Goal: Complete application form

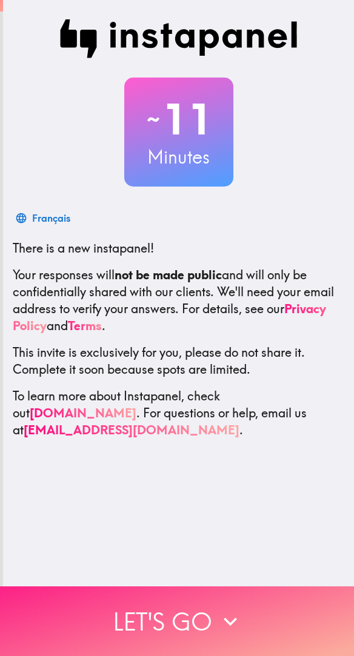
click at [239, 604] on button "Let's go" at bounding box center [177, 621] width 354 height 70
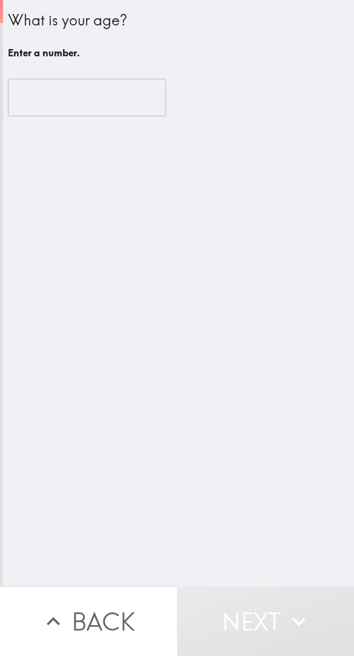
click at [94, 94] on input "number" at bounding box center [87, 98] width 158 height 38
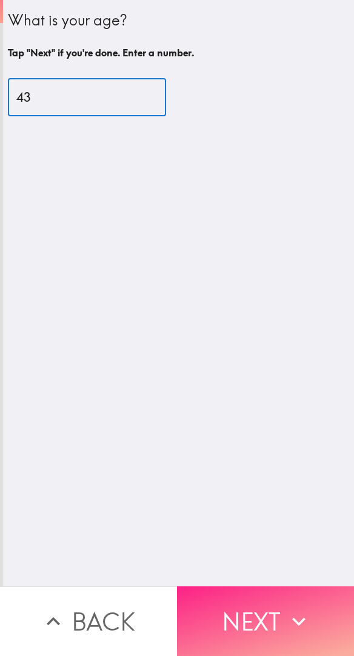
type input "43"
click at [286, 613] on icon "button" at bounding box center [298, 621] width 27 height 27
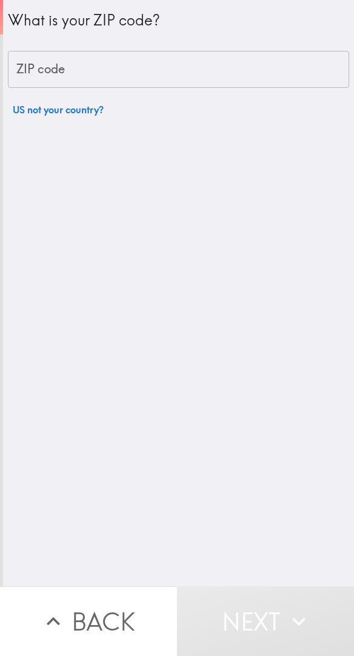
click at [190, 74] on input "ZIP code" at bounding box center [178, 70] width 341 height 38
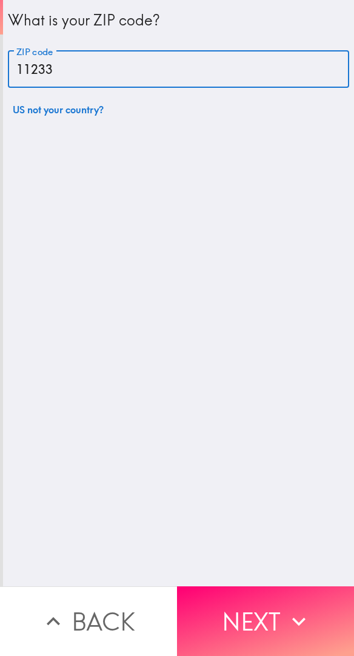
type input "11233"
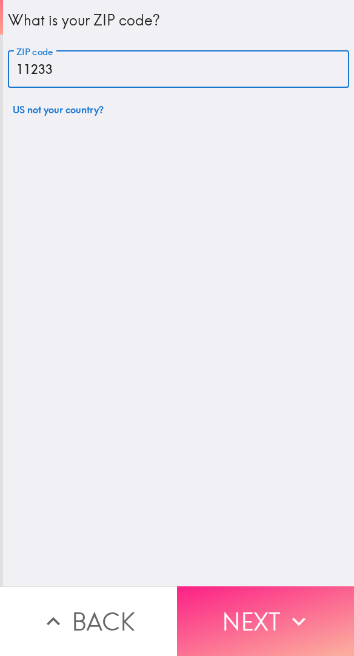
click at [277, 615] on button "Next" at bounding box center [265, 621] width 177 height 70
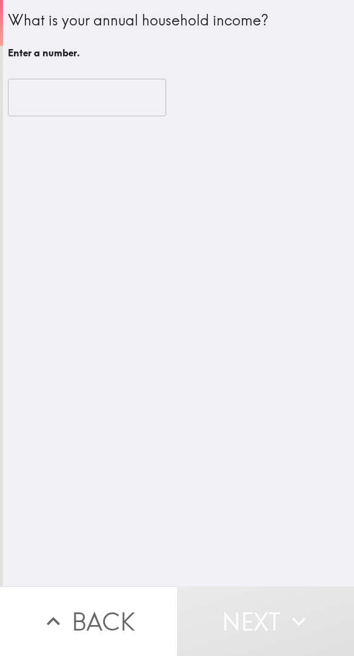
click at [104, 90] on input "number" at bounding box center [87, 98] width 158 height 38
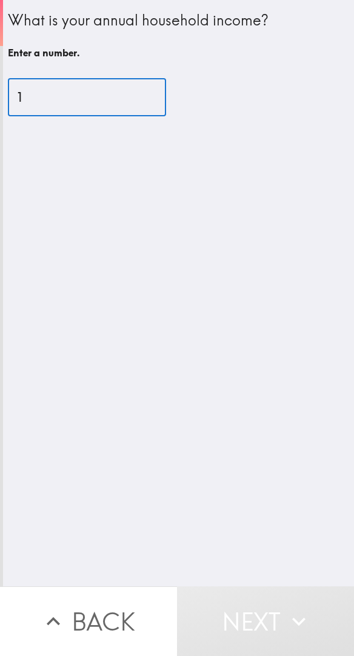
click at [137, 96] on input "1" at bounding box center [87, 98] width 158 height 38
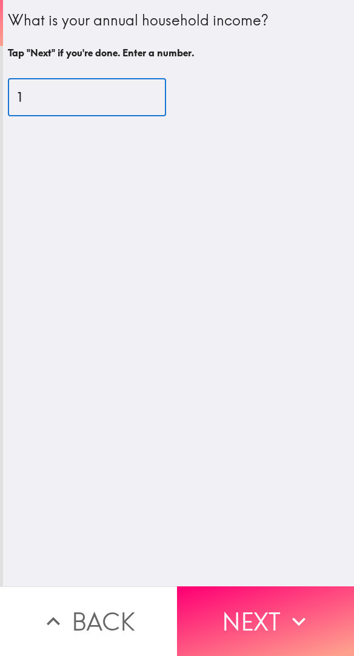
click at [86, 93] on input "1" at bounding box center [87, 98] width 158 height 38
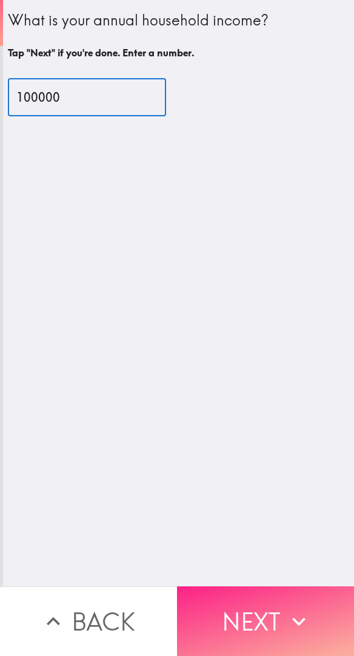
type input "100000"
click at [285, 608] on icon "button" at bounding box center [298, 621] width 27 height 27
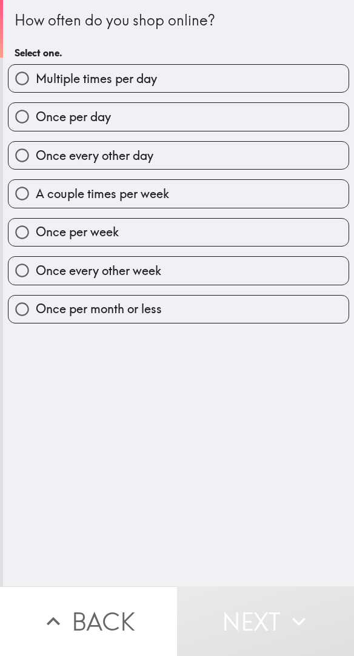
click at [203, 194] on label "A couple times per week" at bounding box center [178, 193] width 340 height 27
click at [36, 194] on input "A couple times per week" at bounding box center [21, 193] width 27 height 27
radio input "true"
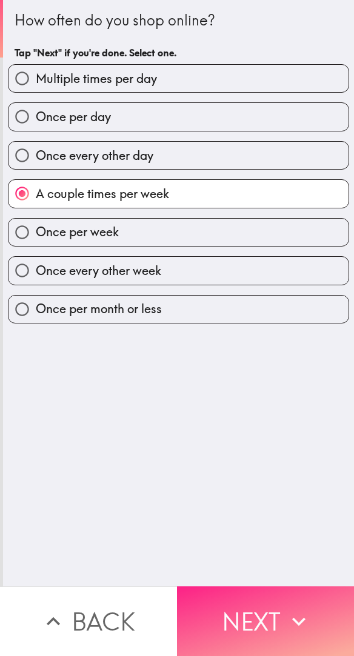
click at [280, 608] on button "Next" at bounding box center [265, 621] width 177 height 70
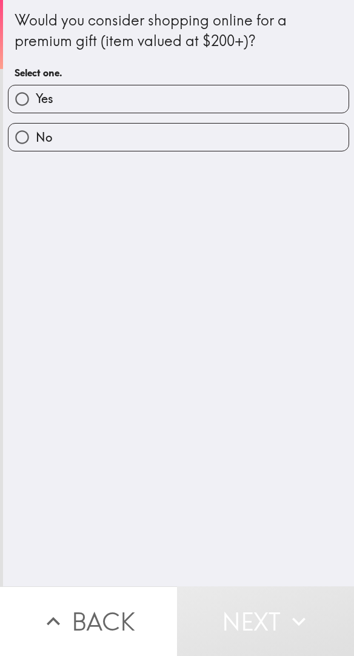
click at [230, 94] on label "Yes" at bounding box center [178, 98] width 340 height 27
click at [36, 94] on input "Yes" at bounding box center [21, 98] width 27 height 27
radio input "true"
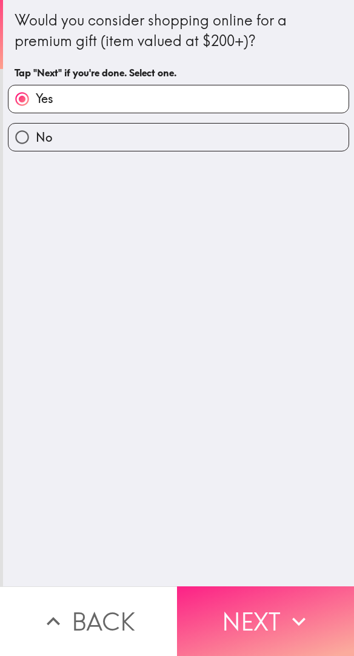
click at [300, 615] on icon "button" at bounding box center [298, 621] width 27 height 27
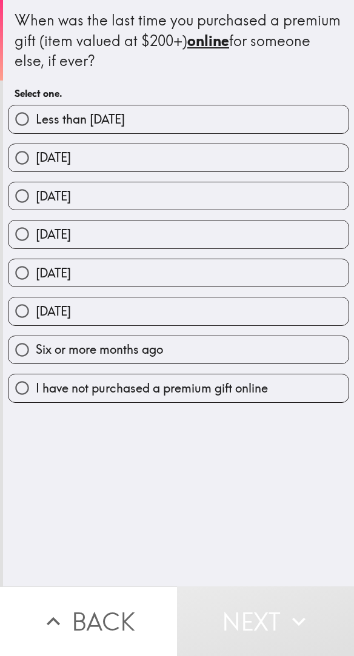
click at [162, 167] on label "[DATE]" at bounding box center [178, 157] width 340 height 27
click at [36, 167] on input "[DATE]" at bounding box center [21, 157] width 27 height 27
radio input "true"
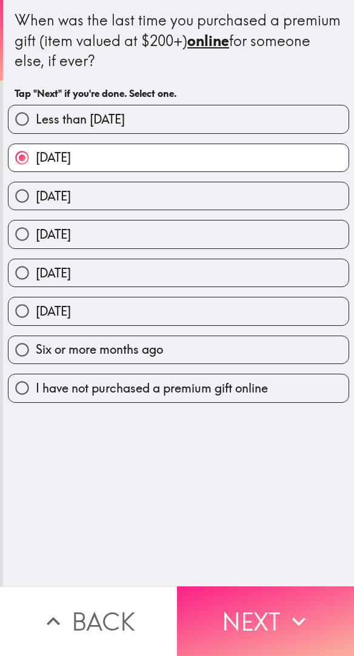
click at [299, 612] on icon "button" at bounding box center [298, 621] width 27 height 27
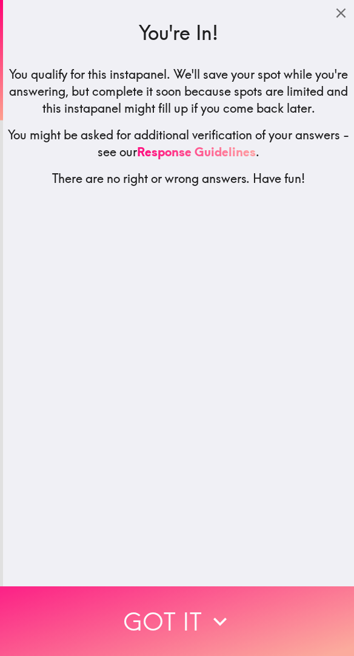
click at [214, 617] on icon "button" at bounding box center [219, 621] width 27 height 27
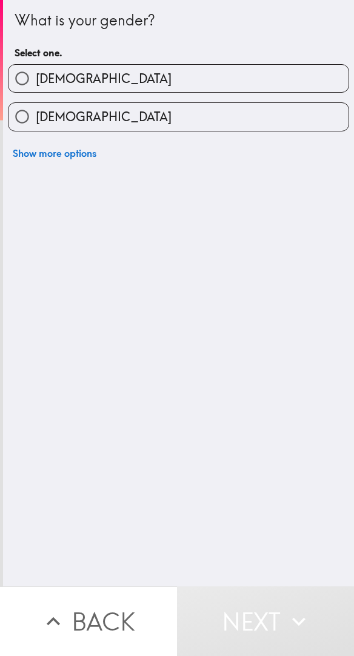
click at [180, 76] on label "[DEMOGRAPHIC_DATA]" at bounding box center [178, 78] width 340 height 27
click at [36, 76] on input "[DEMOGRAPHIC_DATA]" at bounding box center [21, 78] width 27 height 27
radio input "true"
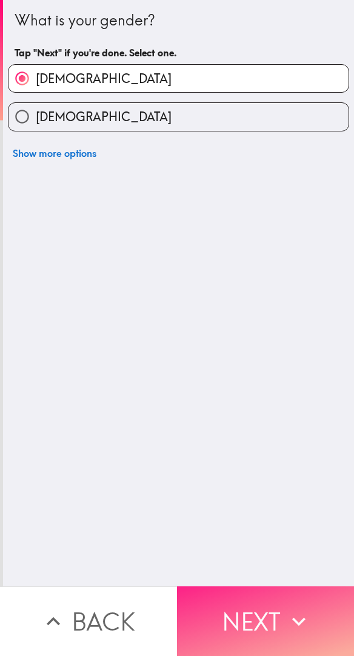
click at [286, 610] on icon "button" at bounding box center [298, 621] width 27 height 27
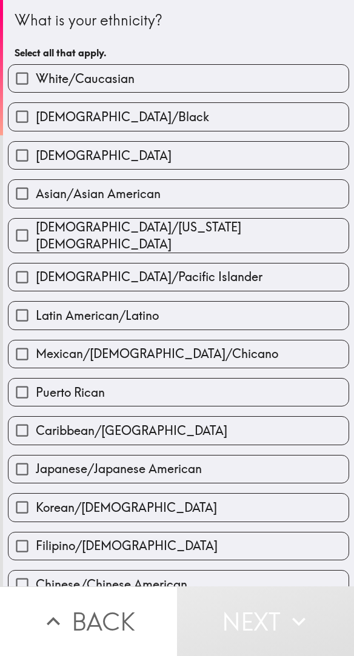
click at [194, 77] on label "White/Caucasian" at bounding box center [178, 78] width 340 height 27
click at [36, 77] on input "White/Caucasian" at bounding box center [21, 78] width 27 height 27
checkbox input "true"
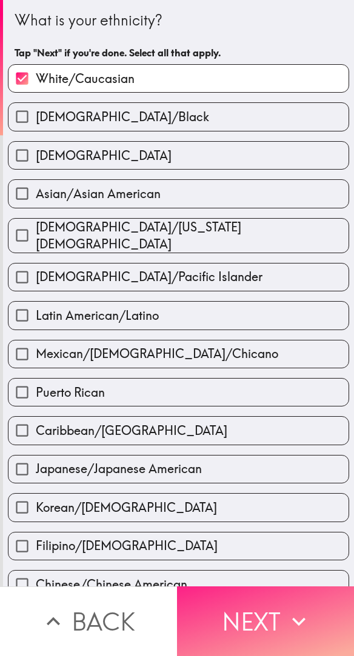
click at [294, 617] on icon "button" at bounding box center [298, 621] width 13 height 8
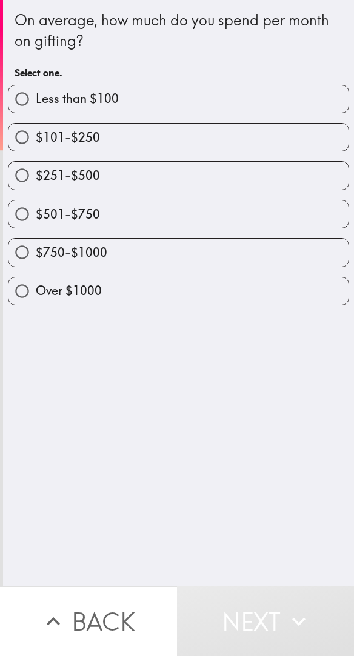
click at [180, 141] on label "$101-$250" at bounding box center [178, 137] width 340 height 27
click at [36, 141] on input "$101-$250" at bounding box center [21, 137] width 27 height 27
radio input "true"
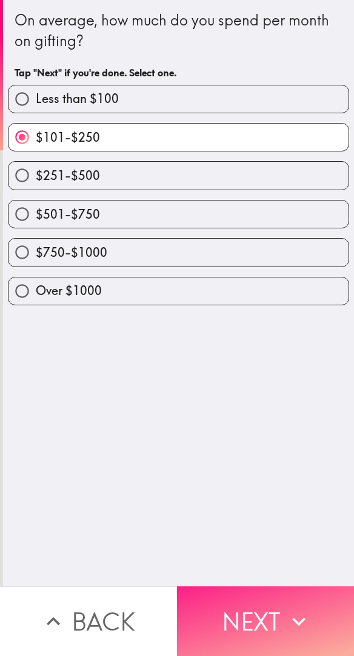
click at [296, 617] on icon "button" at bounding box center [298, 621] width 13 height 8
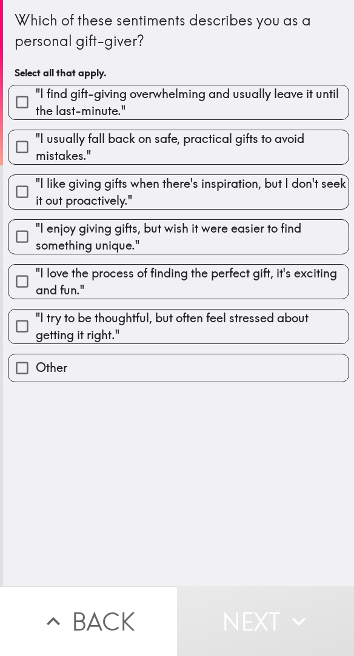
click at [153, 190] on span ""I like giving gifts when there's inspiration, but I don't seek it out proactiv…" at bounding box center [192, 192] width 312 height 34
click at [36, 190] on input ""I like giving gifts when there's inspiration, but I don't seek it out proactiv…" at bounding box center [21, 191] width 27 height 27
checkbox input "true"
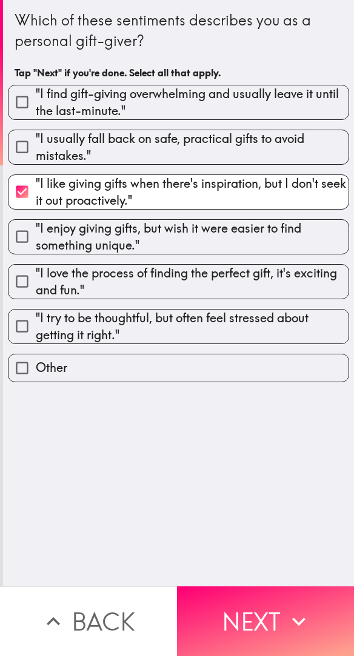
click at [173, 282] on span ""I love the process of finding the perfect gift, it's exciting and fun."" at bounding box center [192, 282] width 312 height 34
click at [36, 282] on input ""I love the process of finding the perfect gift, it's exciting and fun."" at bounding box center [21, 281] width 27 height 27
checkbox input "true"
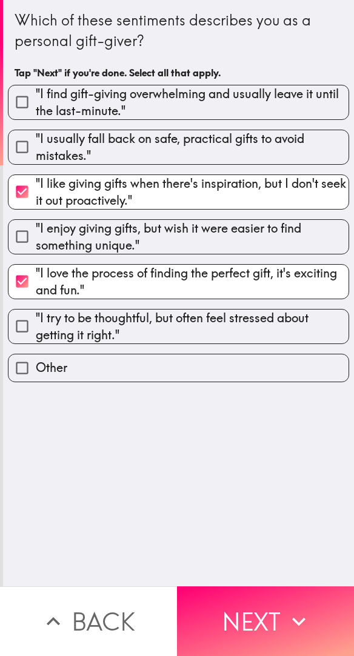
click at [187, 229] on span ""I enjoy giving gifts, but wish it were easier to find something unique."" at bounding box center [192, 237] width 312 height 34
click at [36, 229] on input ""I enjoy giving gifts, but wish it were easier to find something unique."" at bounding box center [21, 236] width 27 height 27
checkbox input "true"
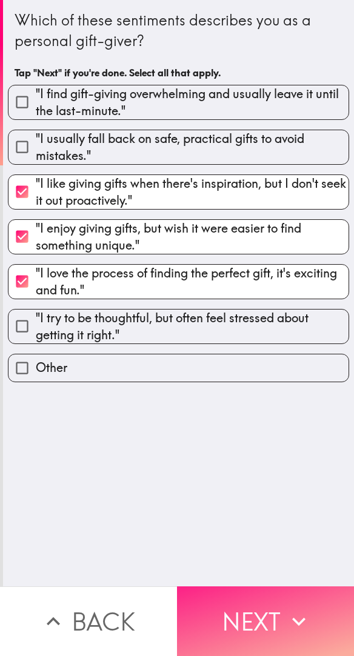
click at [285, 610] on icon "button" at bounding box center [298, 621] width 27 height 27
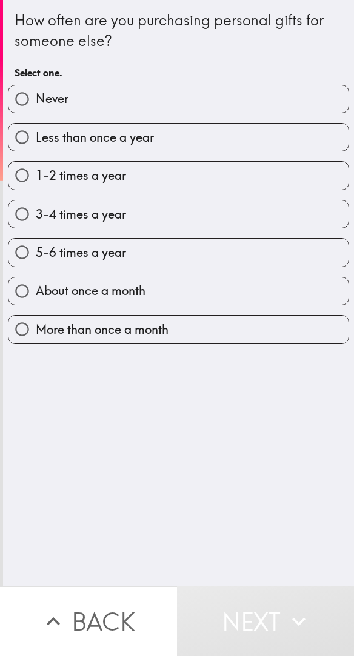
click at [167, 220] on label "3-4 times a year" at bounding box center [178, 213] width 340 height 27
click at [36, 220] on input "3-4 times a year" at bounding box center [21, 213] width 27 height 27
radio input "true"
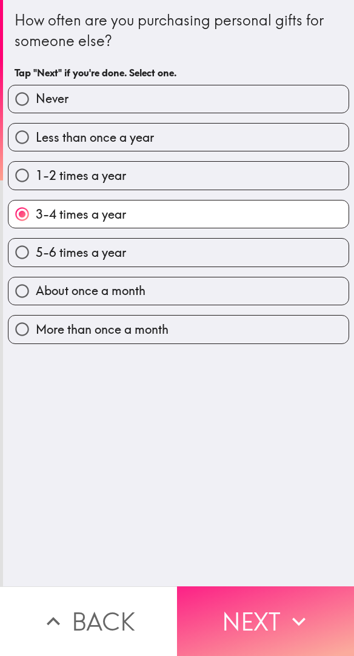
click at [288, 615] on icon "button" at bounding box center [298, 621] width 27 height 27
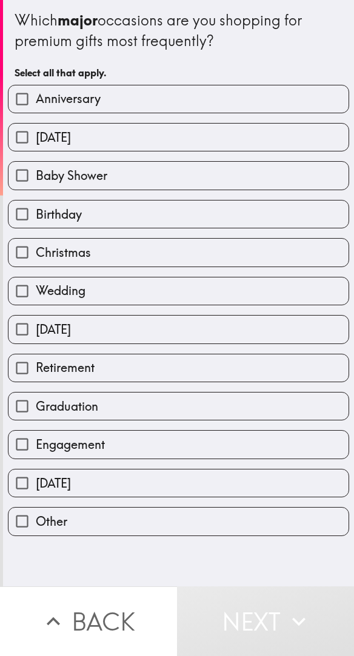
click at [19, 100] on input "Anniversary" at bounding box center [21, 98] width 27 height 27
checkbox input "true"
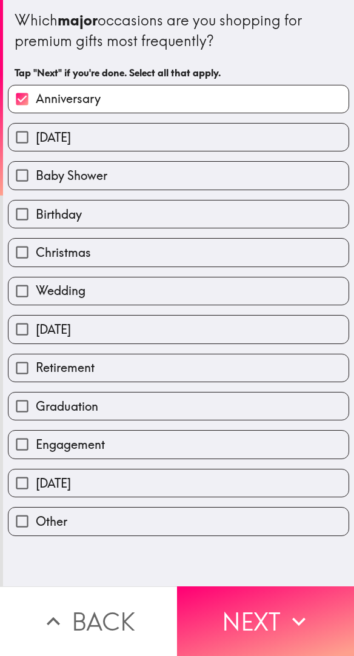
click at [18, 220] on input "Birthday" at bounding box center [21, 213] width 27 height 27
checkbox input "true"
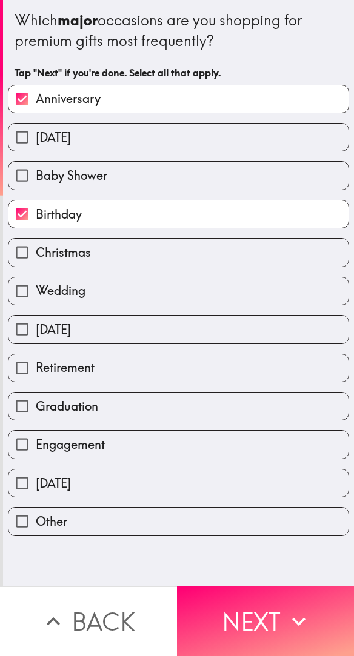
click at [17, 259] on input "Christmas" at bounding box center [21, 252] width 27 height 27
checkbox input "true"
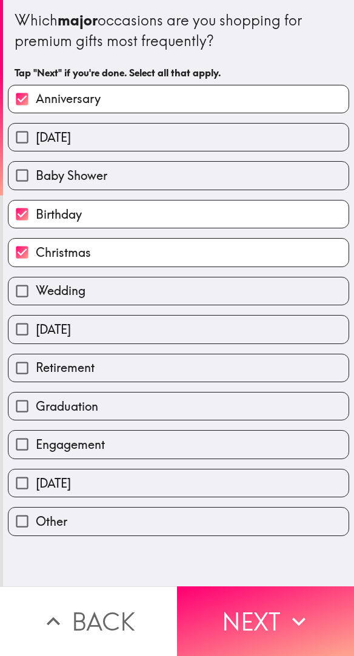
click at [20, 294] on input "Wedding" at bounding box center [21, 290] width 27 height 27
checkbox input "true"
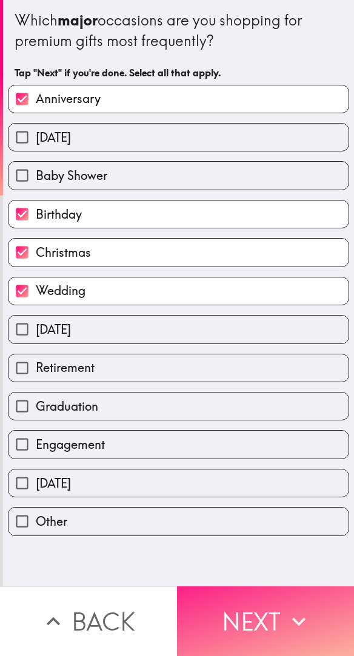
click at [289, 615] on icon "button" at bounding box center [298, 621] width 27 height 27
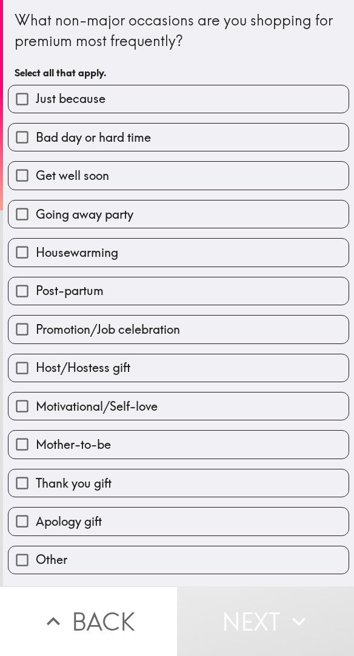
click at [252, 223] on label "Going away party" at bounding box center [178, 213] width 340 height 27
click at [36, 223] on input "Going away party" at bounding box center [21, 213] width 27 height 27
checkbox input "true"
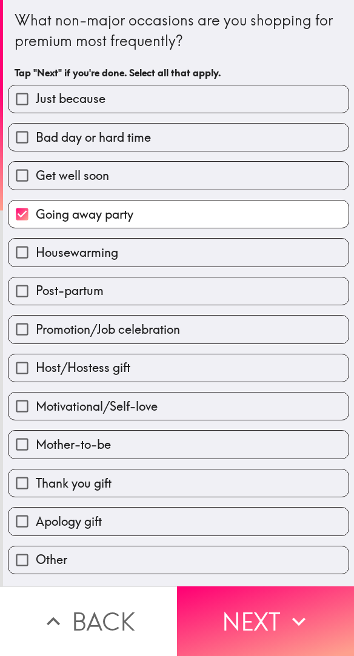
click at [216, 338] on label "Promotion/Job celebration" at bounding box center [178, 328] width 340 height 27
click at [36, 338] on input "Promotion/Job celebration" at bounding box center [21, 328] width 27 height 27
checkbox input "true"
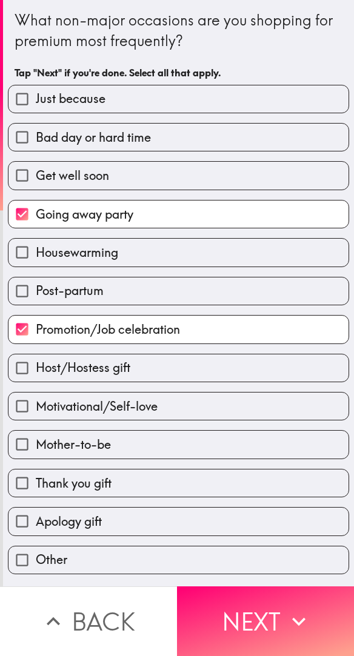
click at [202, 411] on label "Motivational/Self-love" at bounding box center [178, 405] width 340 height 27
click at [36, 411] on input "Motivational/Self-love" at bounding box center [21, 405] width 27 height 27
checkbox input "true"
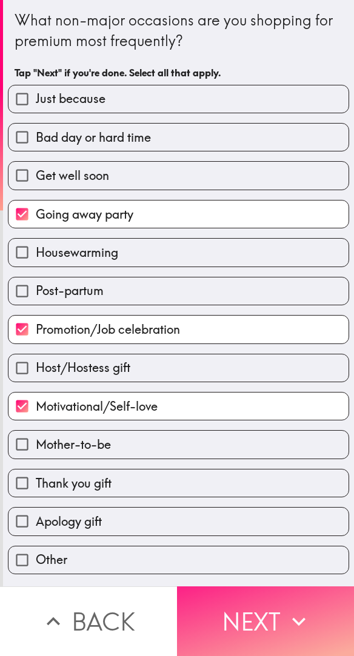
click at [292, 615] on icon "button" at bounding box center [298, 621] width 27 height 27
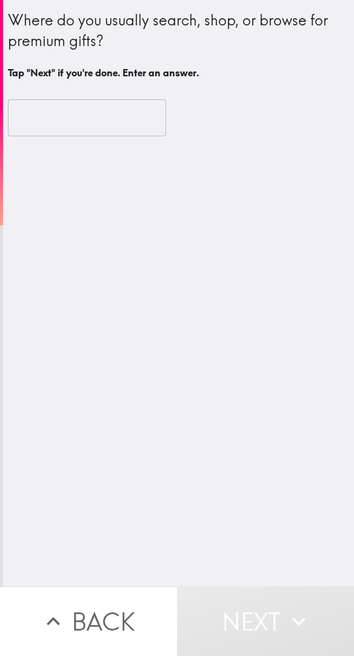
click at [98, 116] on input "text" at bounding box center [87, 118] width 158 height 38
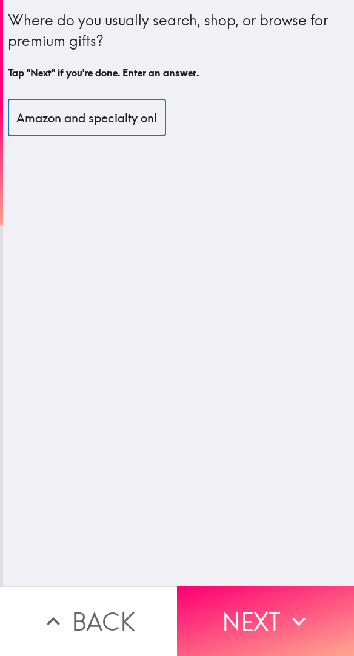
scroll to position [0, 67]
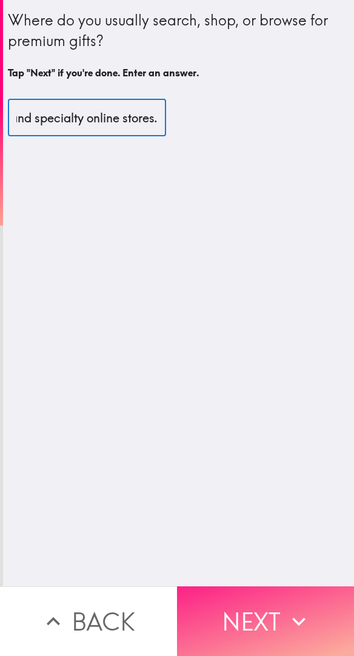
type input "Amazon and specialty online stores."
click at [285, 610] on icon "button" at bounding box center [298, 621] width 27 height 27
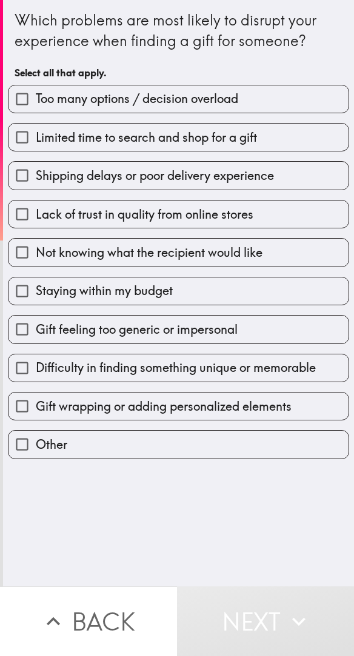
click at [234, 371] on span "Difficulty in finding something unique or memorable" at bounding box center [176, 367] width 280 height 17
click at [36, 371] on input "Difficulty in finding something unique or memorable" at bounding box center [21, 367] width 27 height 27
checkbox input "true"
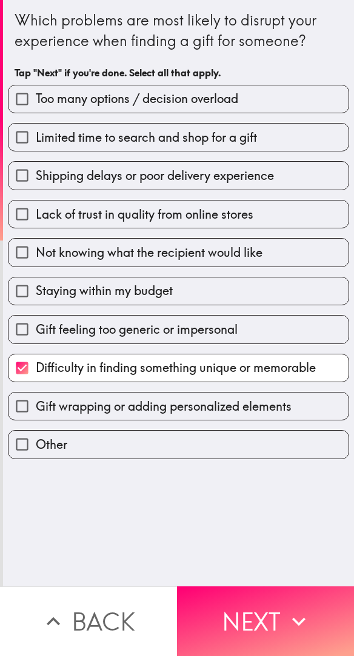
click at [18, 406] on input "Gift wrapping or adding personalized elements" at bounding box center [21, 405] width 27 height 27
checkbox input "true"
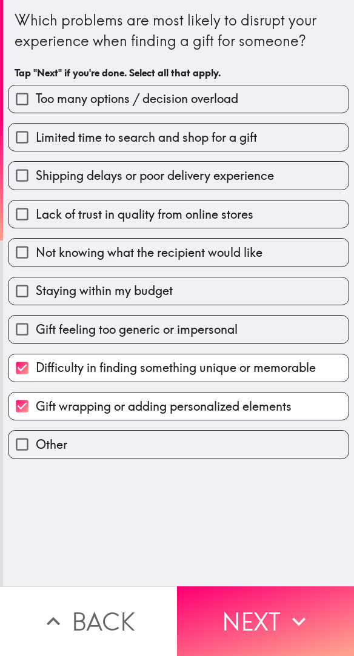
click at [24, 101] on input "Too many options / decision overload" at bounding box center [21, 98] width 27 height 27
checkbox input "true"
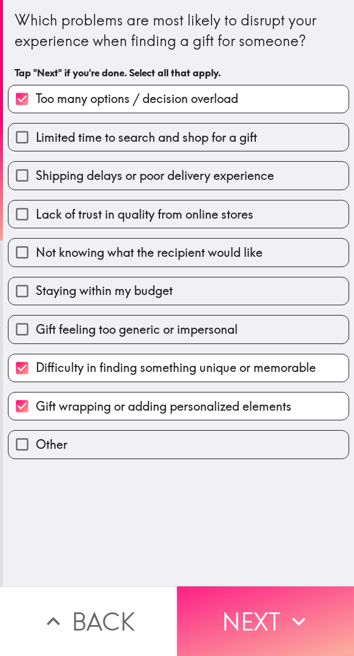
click at [285, 613] on icon "button" at bounding box center [298, 621] width 27 height 27
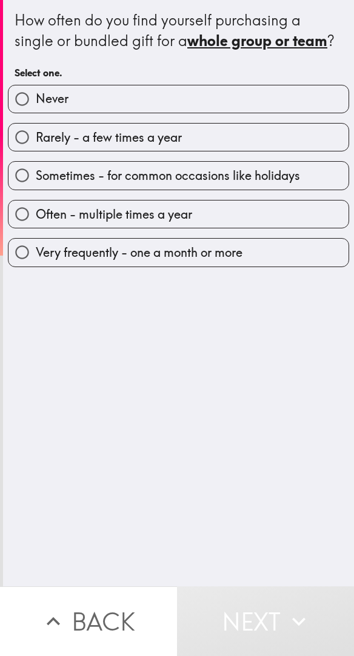
click at [24, 151] on input "Rarely - a few times a year" at bounding box center [21, 137] width 27 height 27
radio input "true"
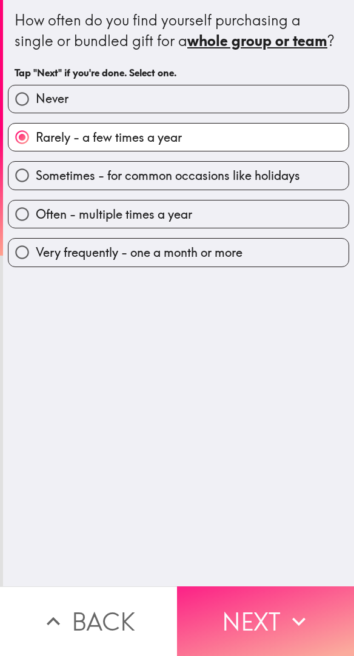
click at [285, 619] on icon "button" at bounding box center [298, 621] width 27 height 27
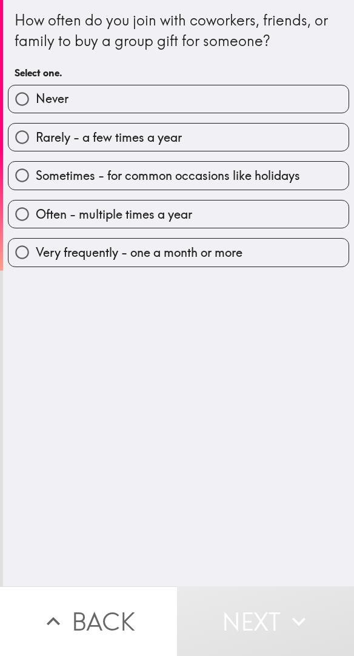
click at [179, 179] on span "Sometimes - for common occasions like holidays" at bounding box center [168, 175] width 264 height 17
click at [36, 179] on input "Sometimes - for common occasions like holidays" at bounding box center [21, 175] width 27 height 27
radio input "true"
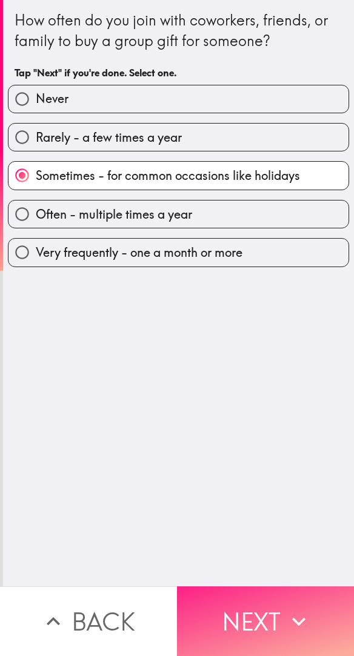
click at [277, 619] on button "Next" at bounding box center [265, 621] width 177 height 70
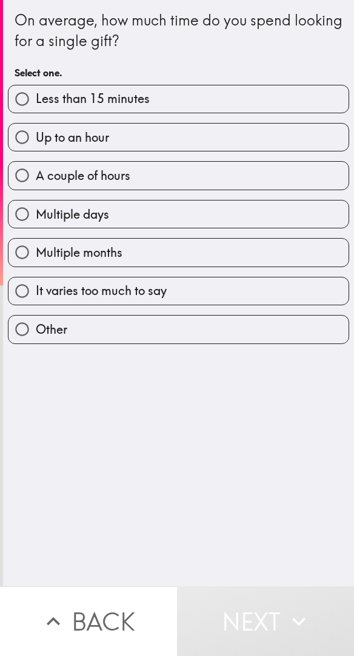
click at [23, 137] on input "Up to an hour" at bounding box center [21, 137] width 27 height 27
radio input "true"
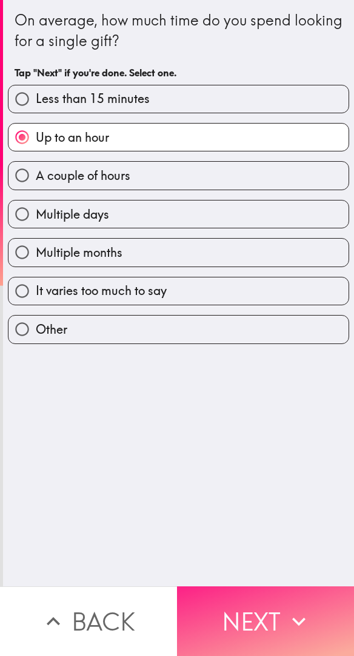
click at [277, 612] on button "Next" at bounding box center [265, 621] width 177 height 70
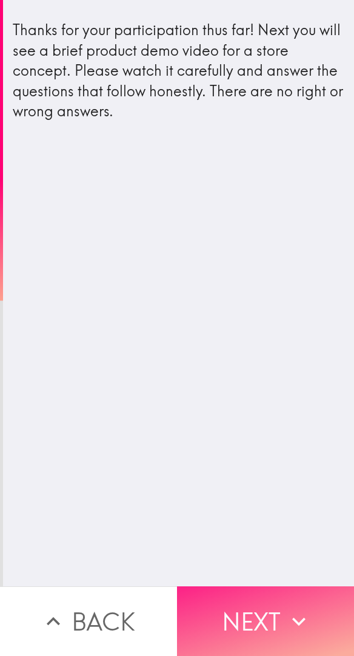
click at [285, 613] on icon "button" at bounding box center [298, 621] width 27 height 27
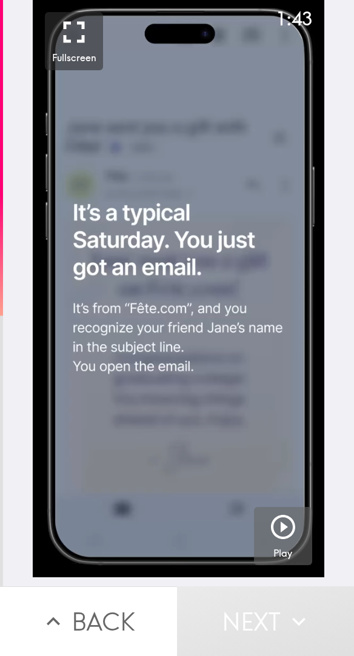
click at [284, 533] on icon "button" at bounding box center [282, 526] width 29 height 29
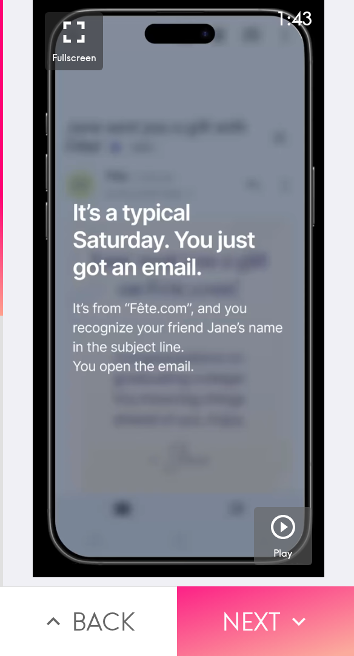
click at [291, 620] on icon "button" at bounding box center [298, 621] width 27 height 27
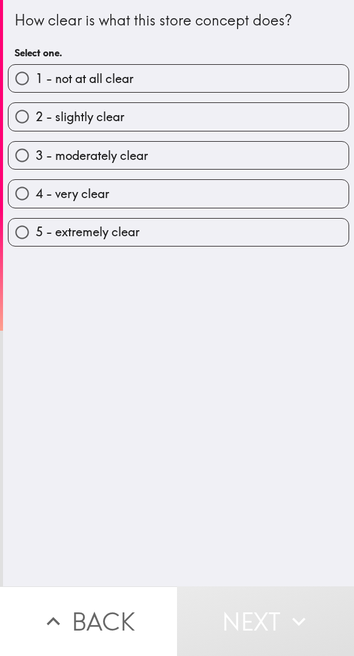
click at [165, 196] on label "4 - very clear" at bounding box center [178, 193] width 340 height 27
click at [36, 196] on input "4 - very clear" at bounding box center [21, 193] width 27 height 27
radio input "true"
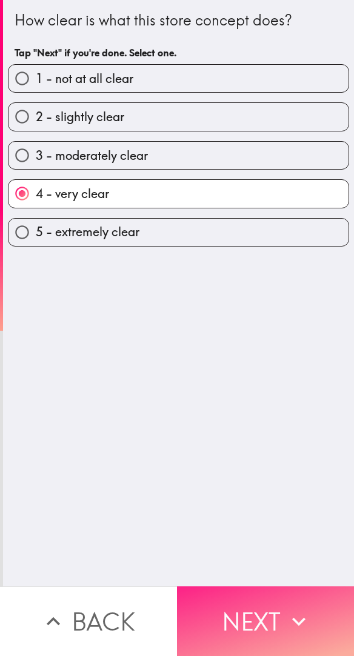
click at [288, 610] on icon "button" at bounding box center [298, 621] width 27 height 27
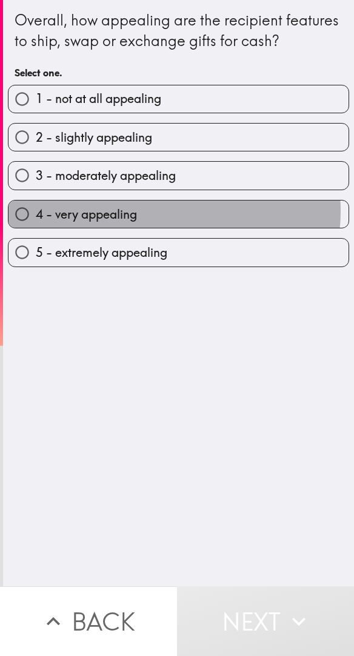
click at [168, 228] on label "4 - very appealing" at bounding box center [178, 213] width 340 height 27
click at [36, 228] on input "4 - very appealing" at bounding box center [21, 213] width 27 height 27
radio input "true"
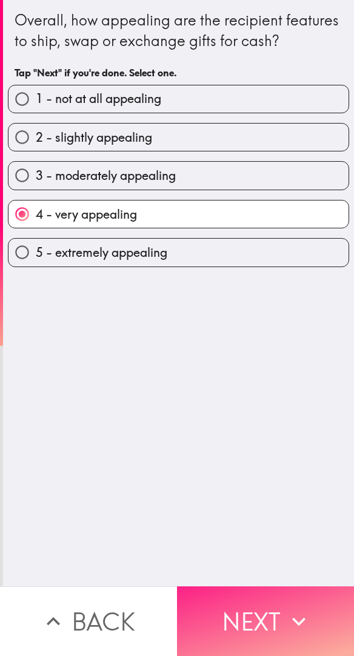
click at [285, 611] on icon "button" at bounding box center [298, 621] width 27 height 27
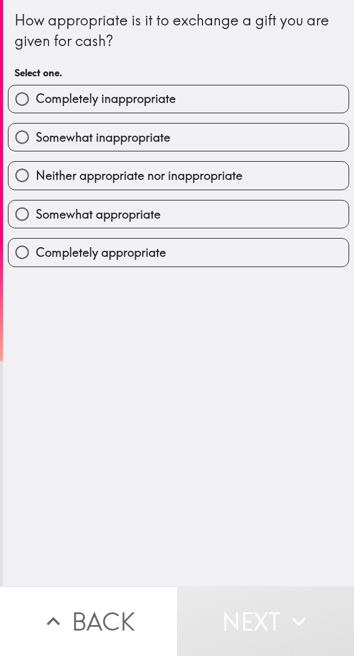
click at [205, 215] on label "Somewhat appropriate" at bounding box center [178, 213] width 340 height 27
click at [36, 215] on input "Somewhat appropriate" at bounding box center [21, 213] width 27 height 27
radio input "true"
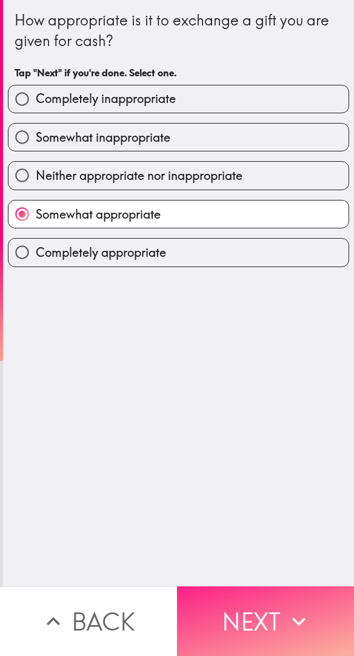
click at [285, 618] on icon "button" at bounding box center [298, 621] width 27 height 27
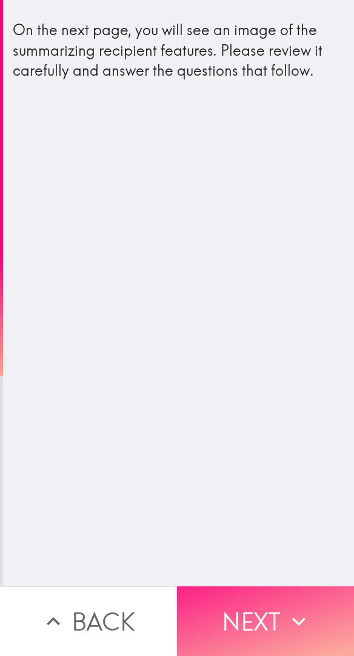
click at [293, 610] on icon "button" at bounding box center [298, 621] width 27 height 27
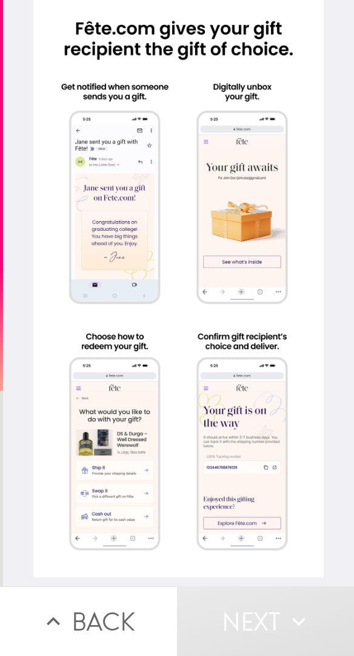
click at [115, 265] on div at bounding box center [178, 288] width 291 height 577
click at [241, 278] on div at bounding box center [178, 288] width 291 height 577
click at [105, 435] on div at bounding box center [178, 288] width 291 height 577
click at [215, 451] on div at bounding box center [178, 288] width 291 height 577
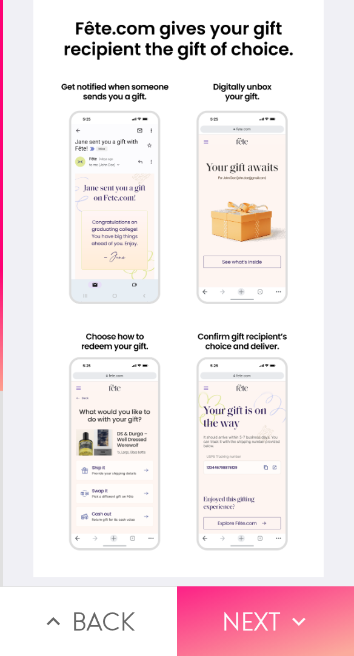
click at [285, 618] on icon "button" at bounding box center [298, 621] width 27 height 27
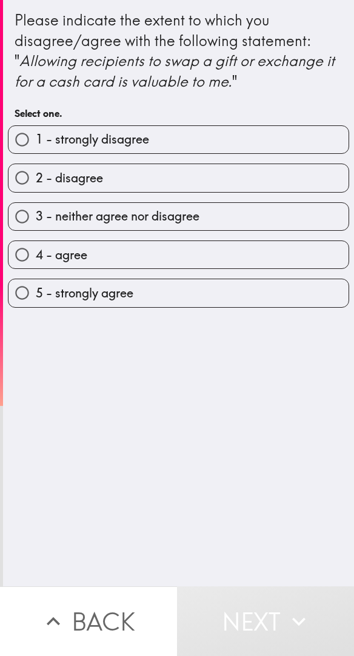
click at [41, 265] on label "4 - agree" at bounding box center [178, 254] width 340 height 27
click at [36, 265] on input "4 - agree" at bounding box center [21, 254] width 27 height 27
radio input "true"
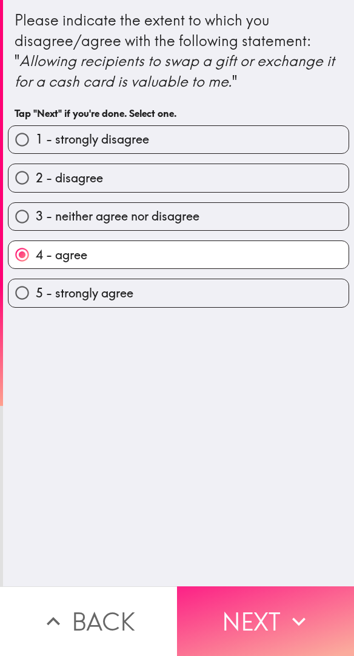
click at [277, 622] on button "Next" at bounding box center [265, 621] width 177 height 70
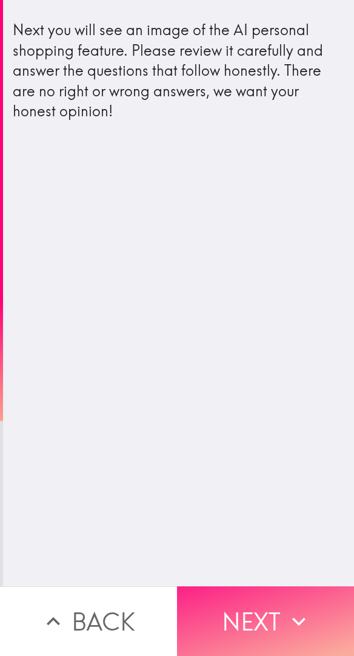
click at [286, 614] on icon "button" at bounding box center [298, 621] width 27 height 27
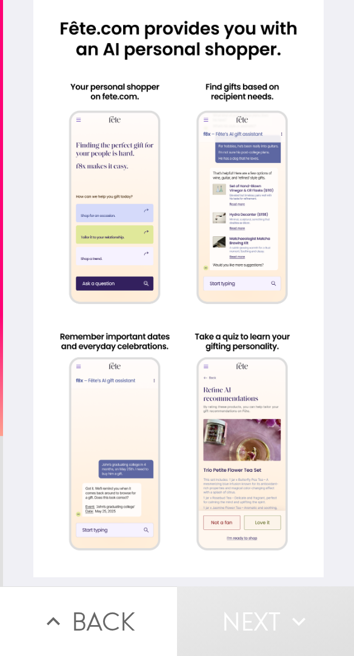
click at [125, 279] on div at bounding box center [178, 288] width 291 height 577
click at [265, 283] on div at bounding box center [178, 288] width 291 height 577
click at [92, 431] on div at bounding box center [178, 288] width 291 height 577
click at [241, 452] on div at bounding box center [178, 288] width 291 height 577
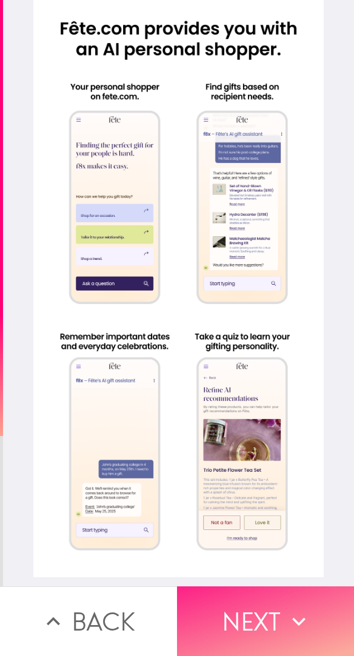
click at [266, 604] on button "Next" at bounding box center [265, 621] width 177 height 70
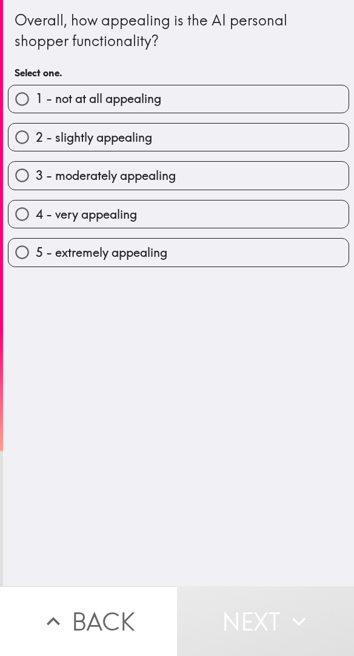
click at [21, 222] on input "4 - very appealing" at bounding box center [21, 213] width 27 height 27
radio input "true"
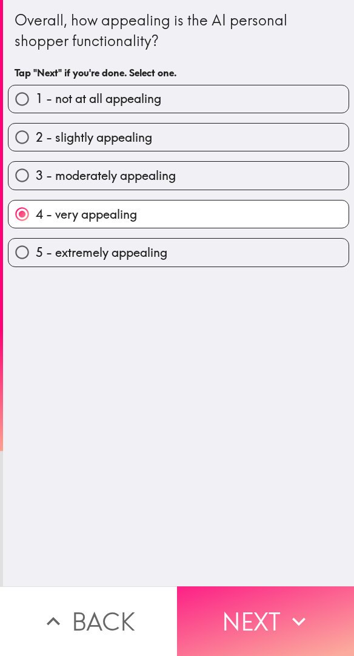
click at [276, 615] on button "Next" at bounding box center [265, 621] width 177 height 70
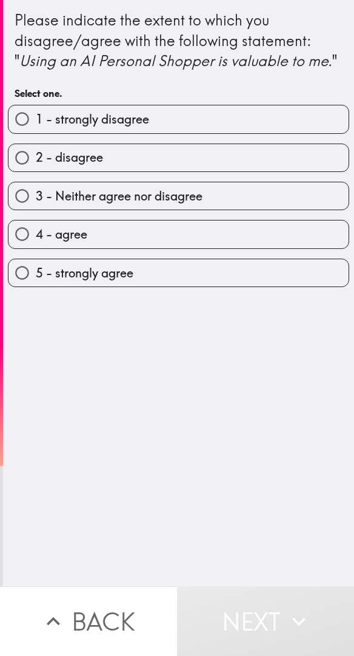
click at [30, 210] on input "3 - Neither agree nor disagree" at bounding box center [21, 195] width 27 height 27
radio input "true"
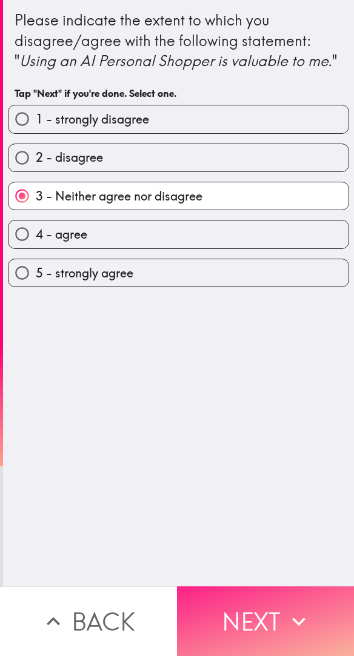
click at [288, 620] on icon "button" at bounding box center [298, 621] width 27 height 27
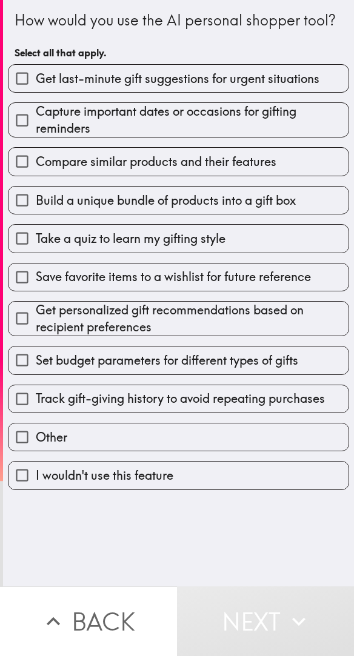
click at [23, 92] on input "Get last-minute gift suggestions for urgent situations" at bounding box center [21, 78] width 27 height 27
checkbox input "true"
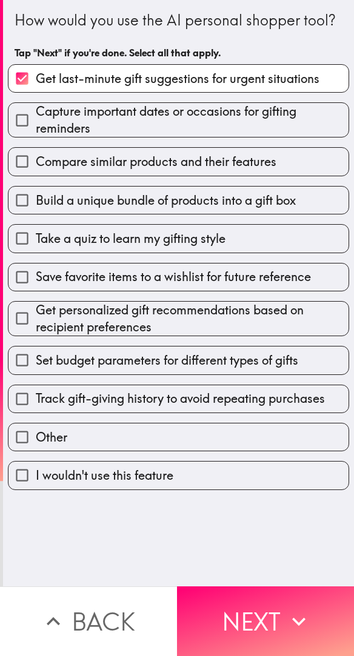
click at [24, 175] on input "Compare similar products and their features" at bounding box center [21, 161] width 27 height 27
checkbox input "true"
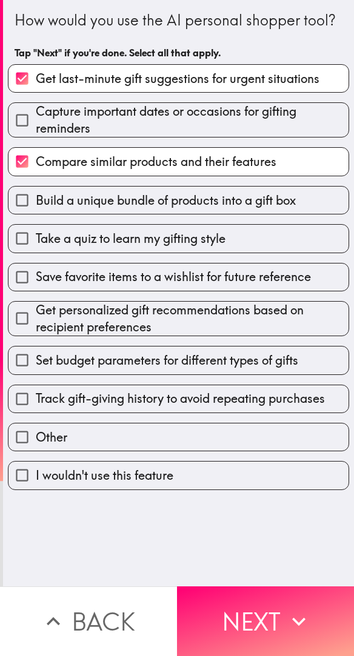
click at [21, 214] on input "Build a unique bundle of products into a gift box" at bounding box center [21, 200] width 27 height 27
checkbox input "true"
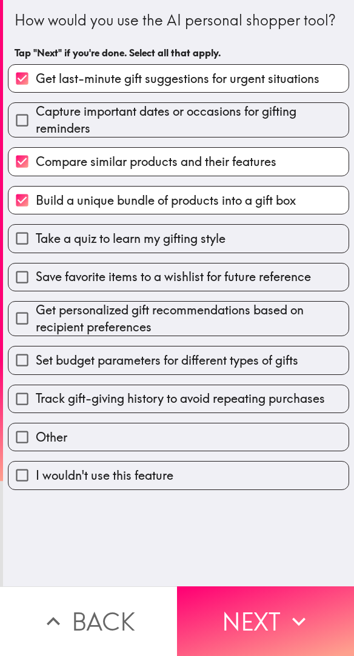
click at [28, 374] on input "Set budget parameters for different types of gifts" at bounding box center [21, 359] width 27 height 27
checkbox input "true"
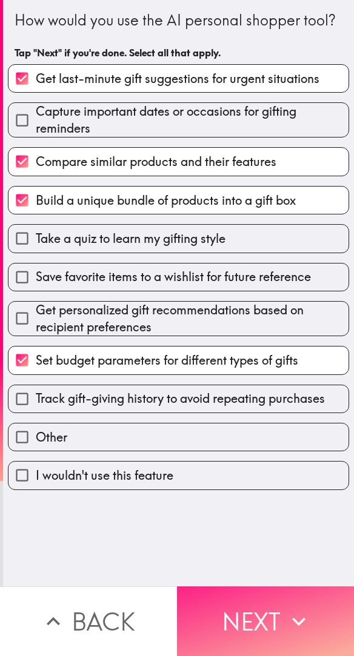
click at [278, 619] on button "Next" at bounding box center [265, 621] width 177 height 70
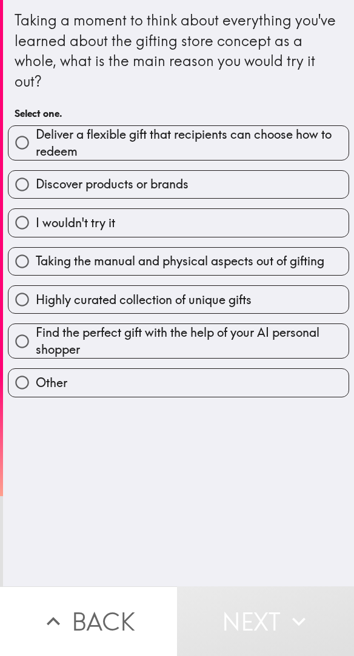
click at [19, 308] on input "Highly curated collection of unique gifts" at bounding box center [21, 299] width 27 height 27
radio input "true"
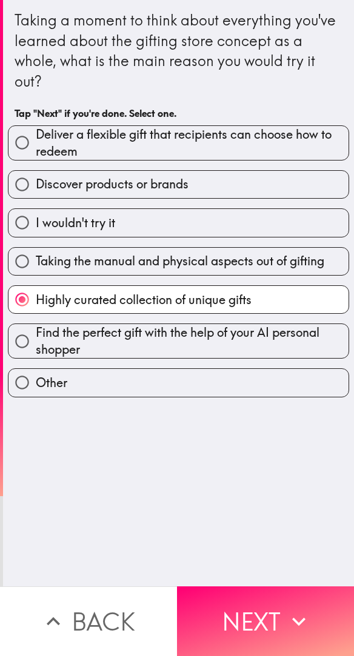
click at [20, 346] on input "Find the perfect gift with the help of your AI personal shopper" at bounding box center [21, 341] width 27 height 27
radio input "true"
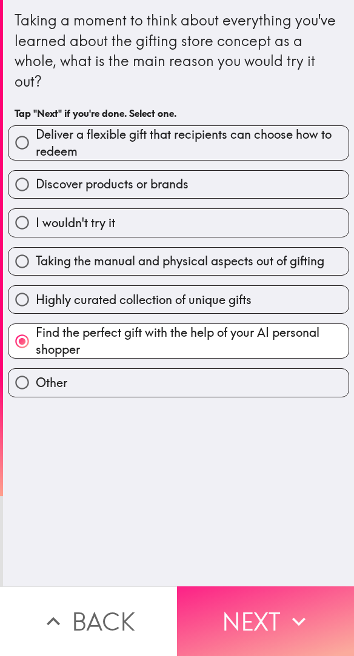
click at [266, 599] on button "Next" at bounding box center [265, 621] width 177 height 70
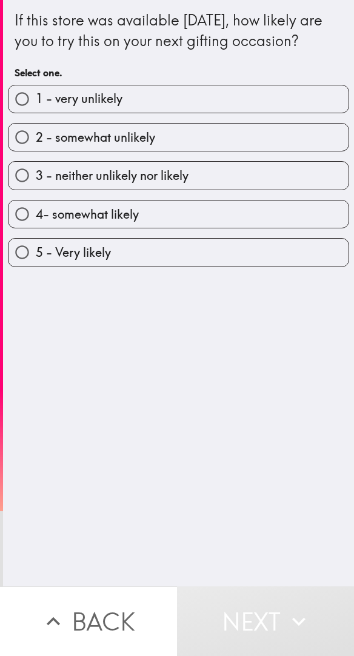
click at [31, 223] on input "4- somewhat likely" at bounding box center [21, 213] width 27 height 27
radio input "true"
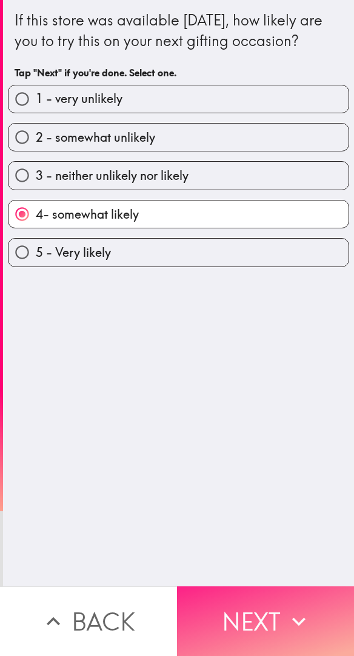
click at [237, 613] on button "Next" at bounding box center [265, 621] width 177 height 70
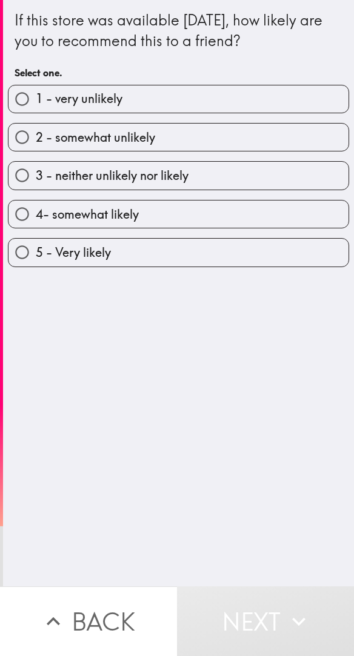
click at [47, 217] on span "4- somewhat likely" at bounding box center [87, 214] width 103 height 17
click at [36, 217] on input "4- somewhat likely" at bounding box center [21, 213] width 27 height 27
radio input "true"
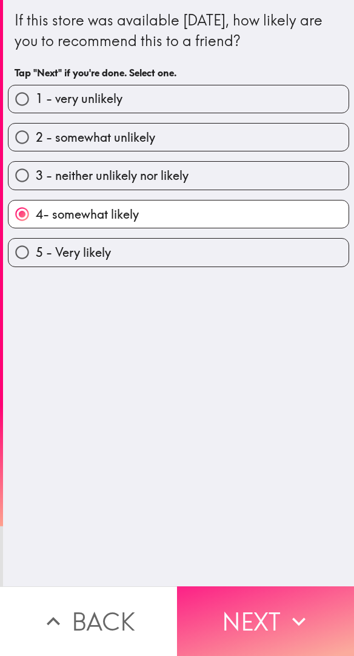
click at [250, 610] on button "Next" at bounding box center [265, 621] width 177 height 70
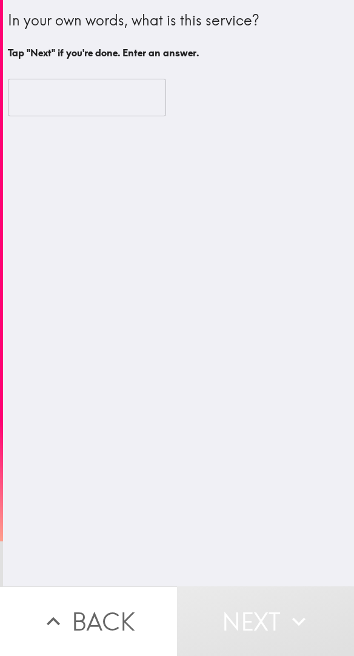
click at [102, 104] on input "text" at bounding box center [87, 98] width 158 height 38
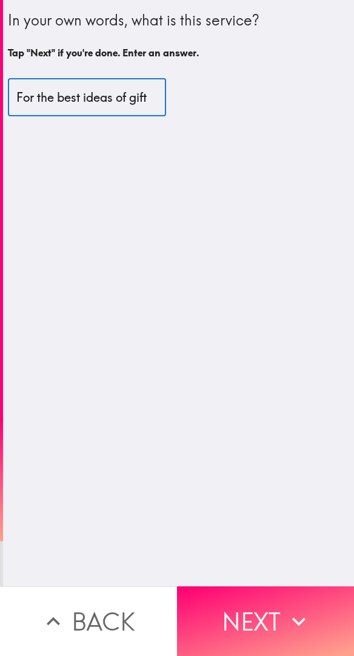
scroll to position [0, 2]
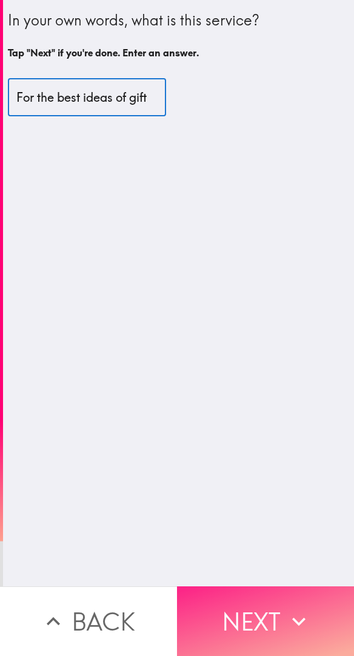
type input "For the best ideas of gift"
click at [277, 612] on button "Next" at bounding box center [265, 621] width 177 height 70
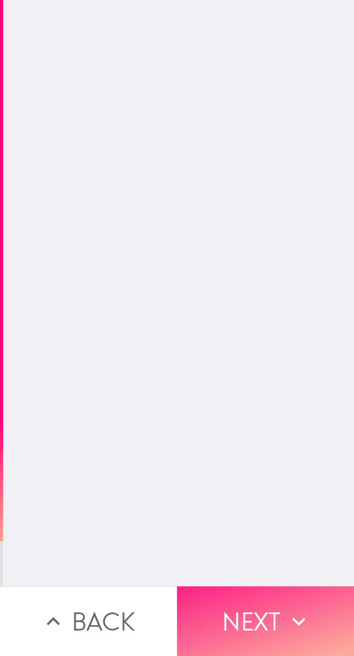
scroll to position [0, 0]
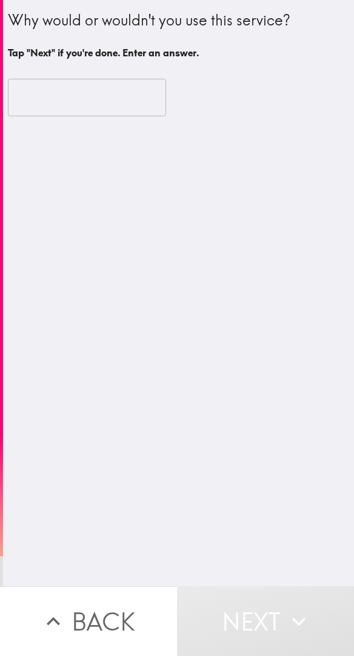
click at [118, 92] on input "text" at bounding box center [87, 98] width 158 height 38
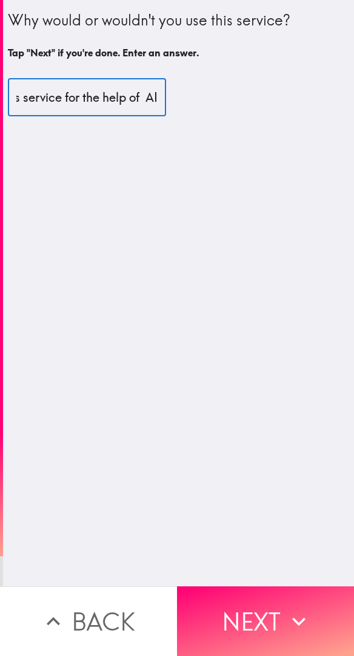
scroll to position [0, 96]
type input "I would use this service for the help of AI"
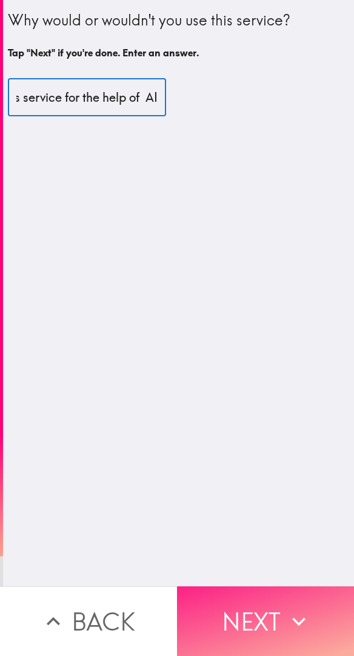
click at [298, 617] on icon "button" at bounding box center [298, 621] width 13 height 8
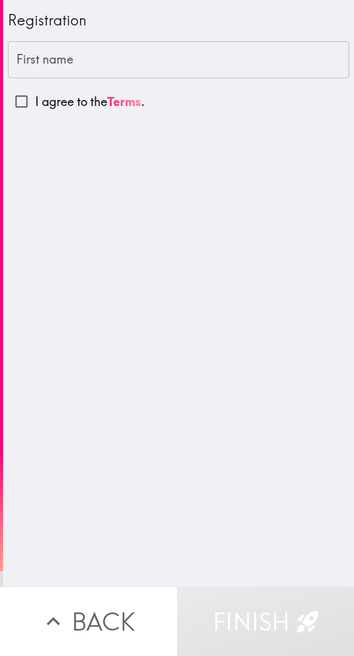
click at [20, 107] on input "I agree to the Terms ." at bounding box center [21, 101] width 27 height 27
checkbox input "true"
click at [35, 62] on div "First name First name" at bounding box center [178, 60] width 341 height 38
click at [164, 59] on input "First name" at bounding box center [178, 60] width 341 height 38
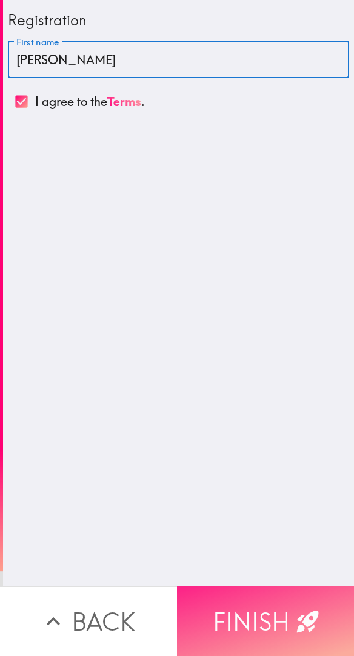
type input "[PERSON_NAME]"
click at [283, 610] on button "Finish" at bounding box center [265, 621] width 177 height 70
